Goal: Task Accomplishment & Management: Complete application form

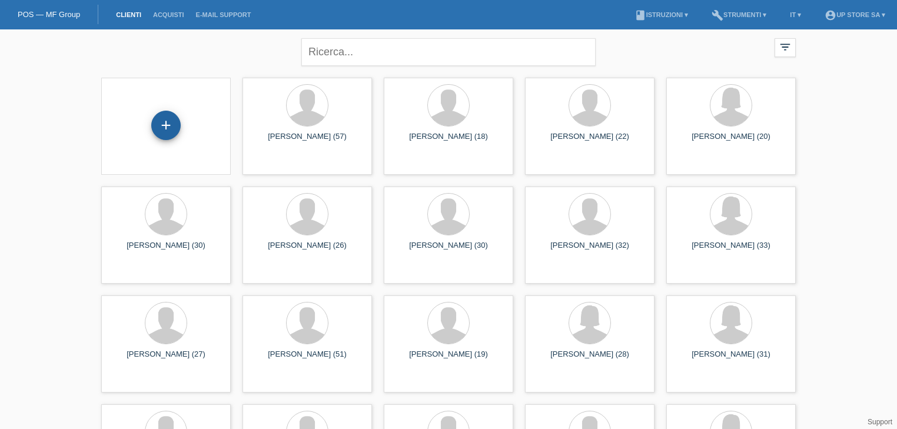
click at [166, 120] on div "+" at bounding box center [165, 125] width 29 height 29
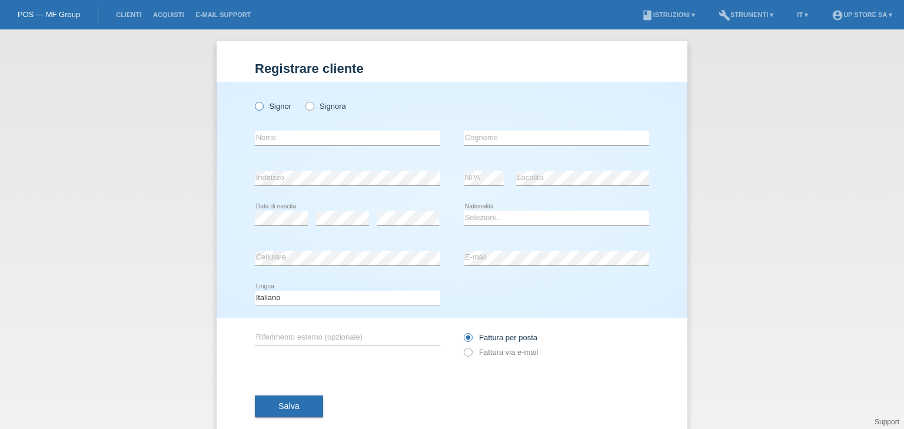
click at [271, 106] on label "Signor" at bounding box center [273, 106] width 36 height 9
click at [263, 106] on input "Signor" at bounding box center [259, 106] width 8 height 8
radio input "true"
click at [277, 134] on input "text" at bounding box center [347, 138] width 185 height 15
type input "[PERSON_NAME]"
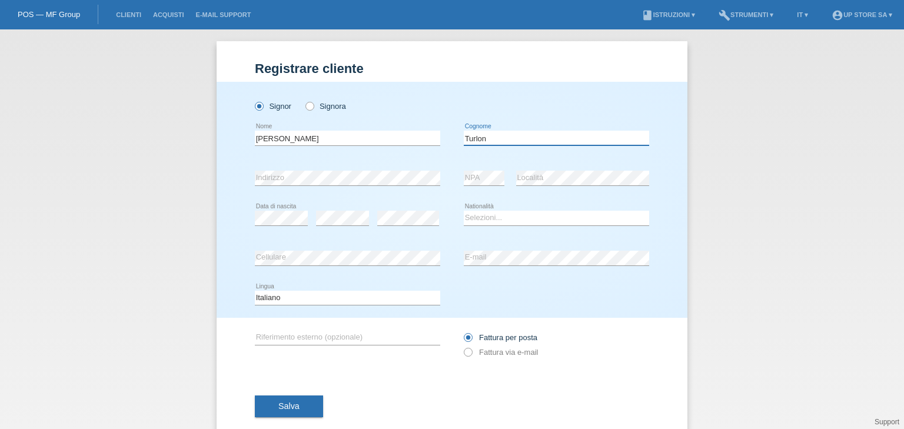
type input "Turlon"
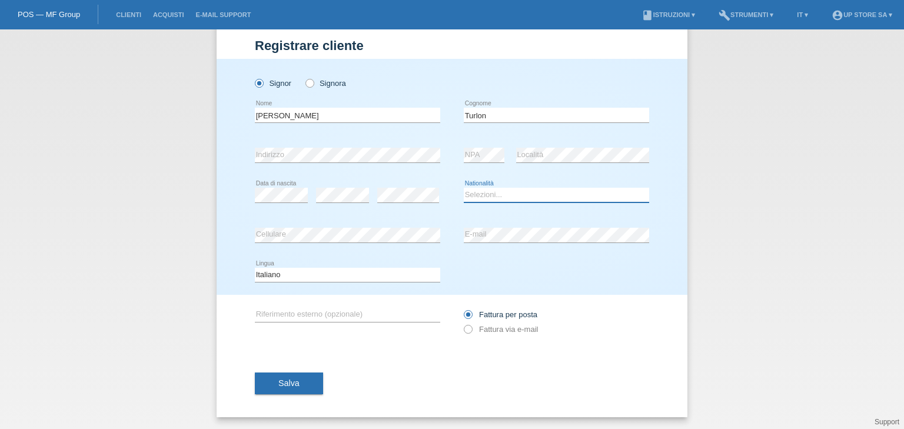
click at [467, 194] on select "Selezioni... Svizzera Austria Germania Liechtenstein ------------ Afghanistan A…" at bounding box center [556, 195] width 185 height 14
select select "CH"
click at [464, 188] on select "Selezioni... Svizzera Austria Germania Liechtenstein ------------ Afghanistan A…" at bounding box center [556, 195] width 185 height 14
click at [511, 330] on label "Fattura via e-mail" at bounding box center [501, 329] width 74 height 9
click at [472, 330] on input "Fattura via e-mail" at bounding box center [468, 332] width 8 height 15
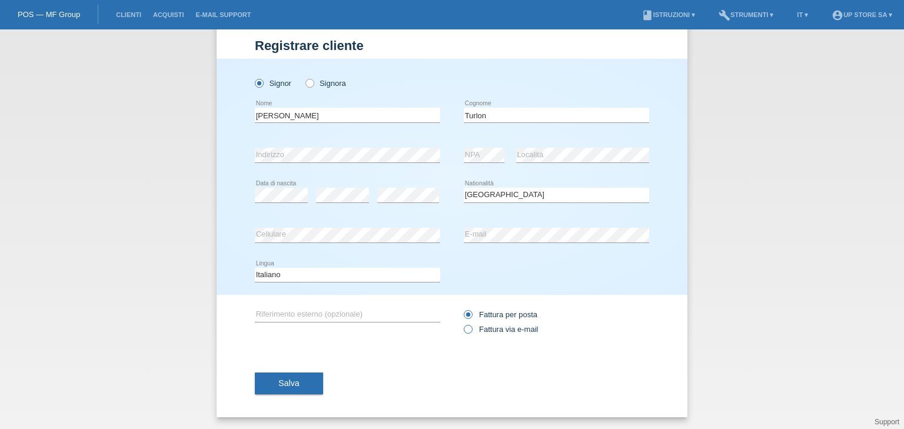
radio input "true"
click at [283, 386] on span "Salva" at bounding box center [288, 383] width 21 height 9
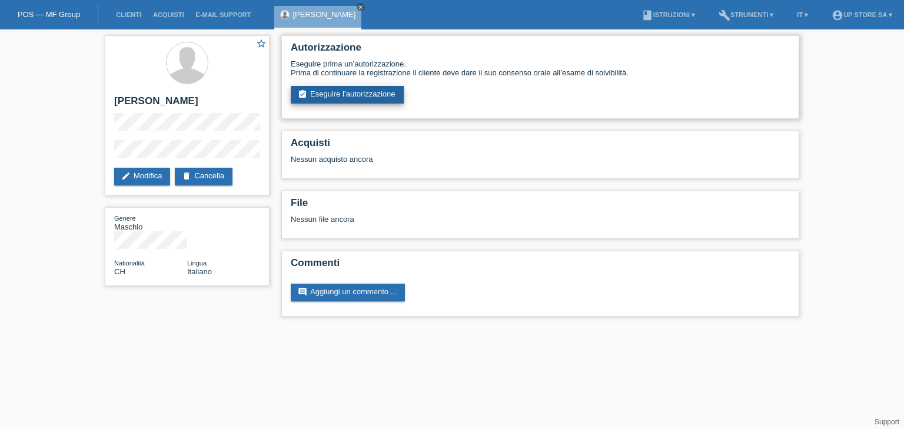
click at [352, 99] on link "assignment_turned_in Eseguire l’autorizzazione" at bounding box center [347, 95] width 113 height 18
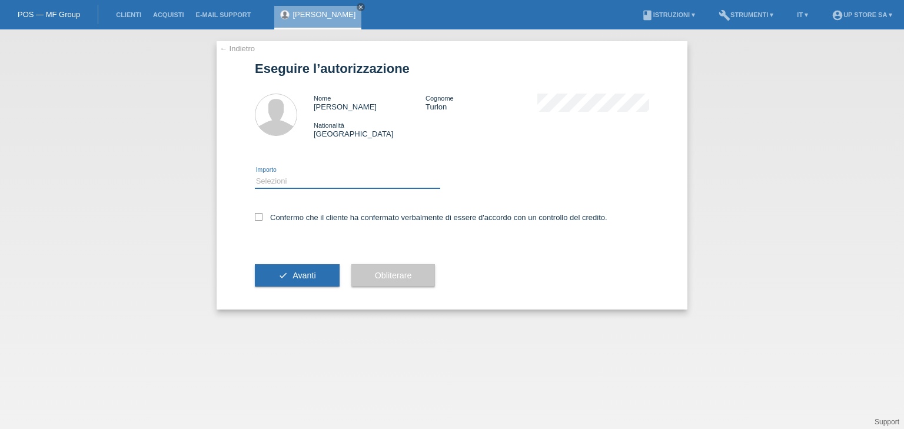
click at [360, 181] on select "Selezioni CHF 1.00 - CHF 499.00 CHF 500.00 - CHF 1'999.00 CHF 2'000.00 - CHF 6'…" at bounding box center [347, 181] width 185 height 14
select select "3"
click at [255, 174] on select "Selezioni CHF 1.00 - CHF 499.00 CHF 500.00 - CHF 1'999.00 CHF 2'000.00 - CHF 6'…" at bounding box center [347, 181] width 185 height 14
click at [300, 222] on label "Confermo che il cliente ha confermato verbalmente di essere d'accordo con un co…" at bounding box center [431, 217] width 353 height 9
click at [263, 221] on input "Confermo che il cliente ha confermato verbalmente di essere d'accordo con un co…" at bounding box center [259, 217] width 8 height 8
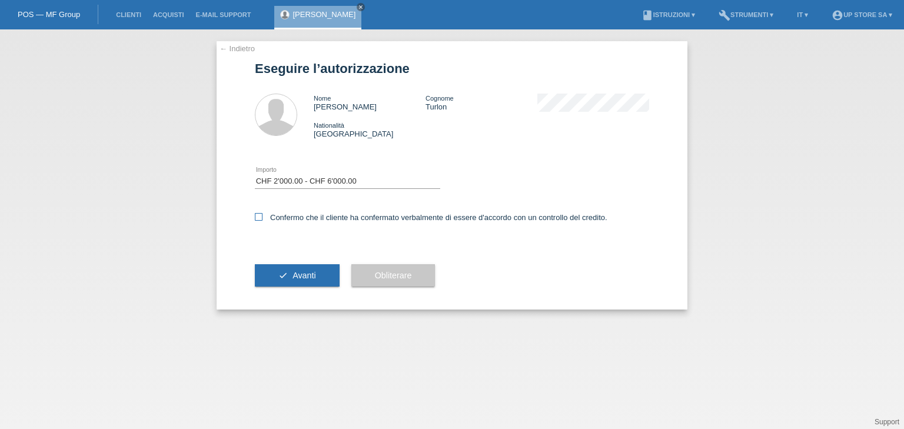
checkbox input "true"
click at [307, 268] on button "check Avanti" at bounding box center [297, 275] width 85 height 22
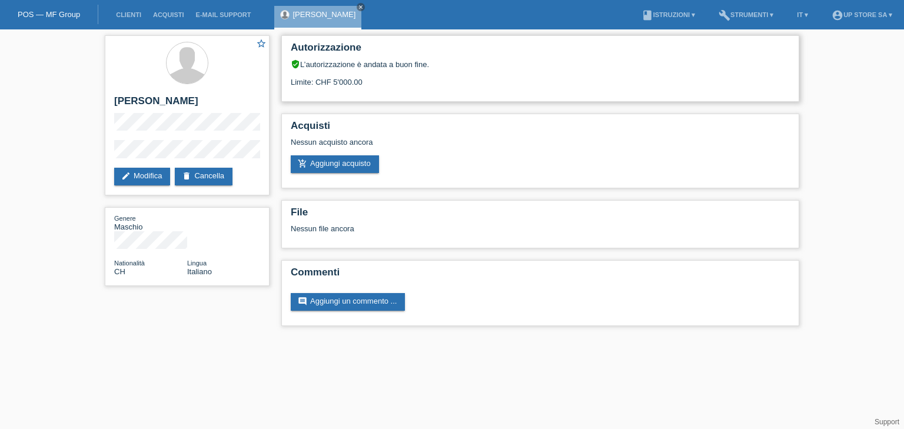
drag, startPoint x: 377, startPoint y: 85, endPoint x: 292, endPoint y: 83, distance: 85.4
click at [292, 83] on div "Limite: CHF 5'000.00" at bounding box center [540, 78] width 499 height 18
click at [492, 109] on div "Autorizzazione verified_user L’autorizzazione è andata a buon fine. Limite: CHF…" at bounding box center [541, 183] width 530 height 308
click at [409, 85] on div "Limite: CHF 5'000.00" at bounding box center [540, 78] width 499 height 18
